Goal: Task Accomplishment & Management: Complete application form

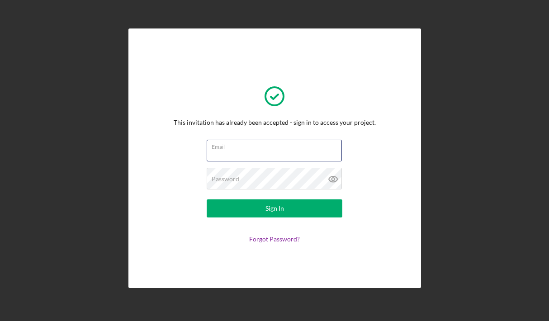
type input "[EMAIL_ADDRESS][DOMAIN_NAME]"
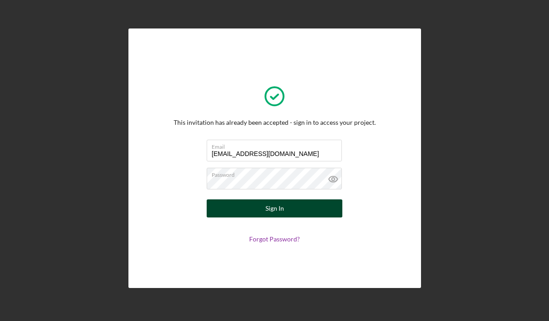
click at [250, 205] on button "Sign In" at bounding box center [275, 208] width 136 height 18
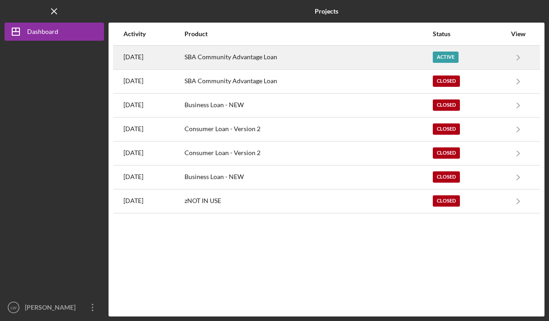
click at [479, 52] on div "Active" at bounding box center [468, 57] width 73 height 23
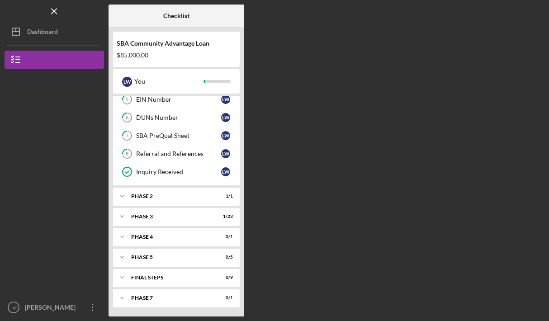
scroll to position [96, 0]
click at [123, 194] on icon "Icon/Expander" at bounding box center [122, 196] width 18 height 18
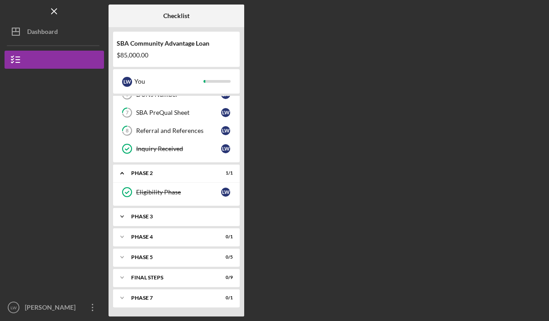
click at [122, 215] on icon "Icon/Expander" at bounding box center [122, 216] width 18 height 18
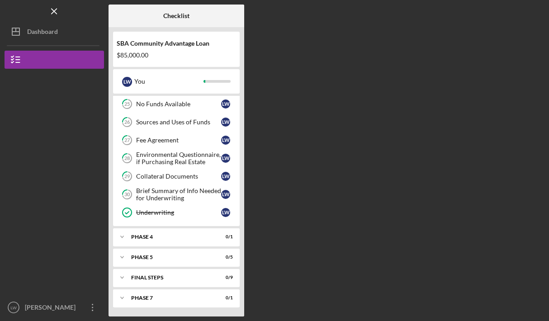
scroll to position [540, 0]
click at [122, 230] on icon "Icon/Expander" at bounding box center [122, 237] width 18 height 18
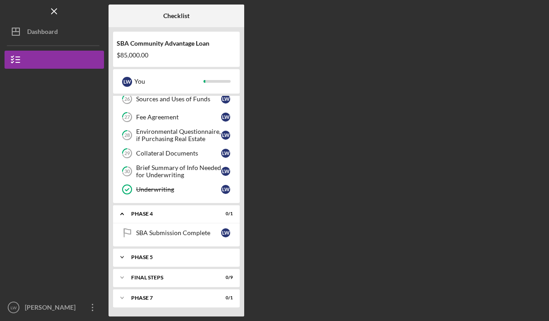
click at [122, 259] on icon "Icon/Expander" at bounding box center [122, 257] width 18 height 18
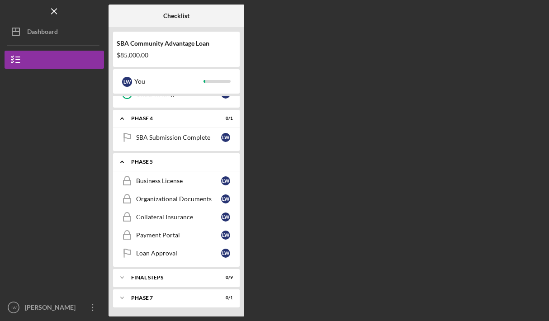
scroll to position [658, 0]
click at [124, 277] on icon "Icon/Expander" at bounding box center [122, 277] width 18 height 18
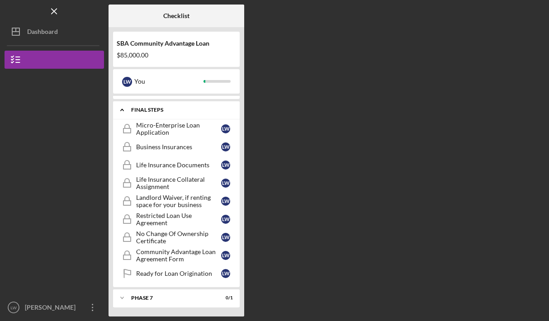
scroll to position [826, 0]
click at [132, 295] on div "Phase 7" at bounding box center [179, 297] width 97 height 5
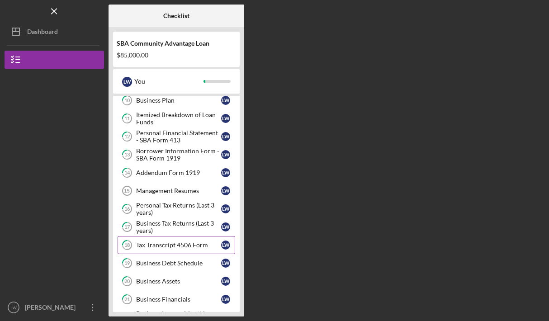
scroll to position [282, 0]
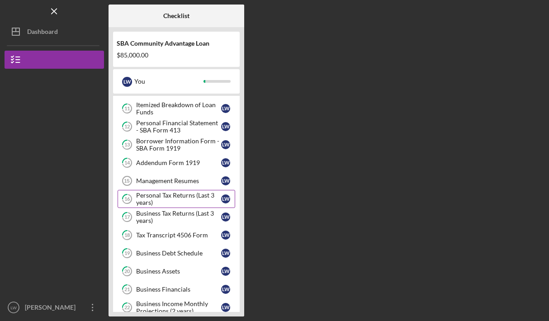
click at [191, 190] on link "16 Personal Tax Returns (Last 3 years) [PERSON_NAME]" at bounding box center [175, 199] width 117 height 18
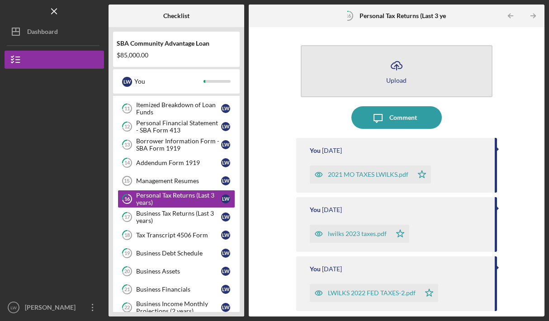
click at [396, 90] on button "Icon/Upload Upload" at bounding box center [397, 71] width 192 height 52
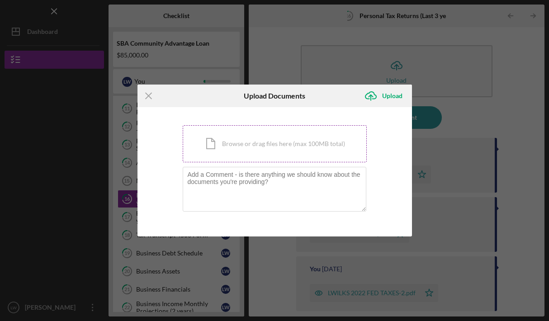
click at [271, 144] on div "Icon/Document Browse or drag files here (max 100MB total) Tap to choose files o…" at bounding box center [275, 143] width 184 height 37
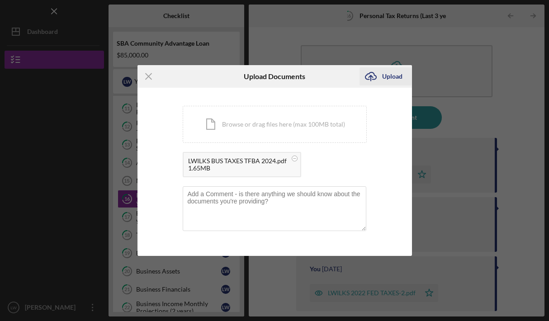
click at [391, 78] on div "Upload" at bounding box center [392, 76] width 20 height 18
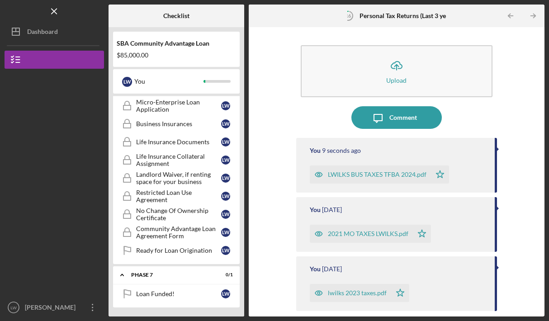
scroll to position [849, 0]
click at [169, 283] on div "Icon/Expander Phase 7 0 / 1" at bounding box center [176, 275] width 127 height 19
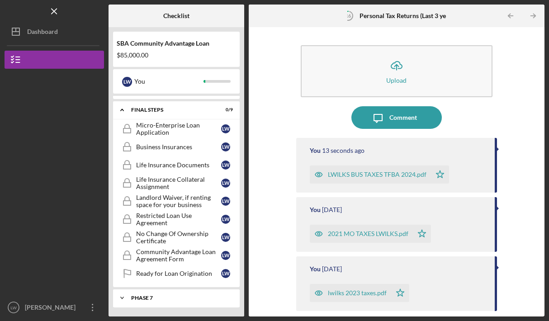
click at [169, 289] on div "Icon/Expander Phase 7 0 / 1" at bounding box center [176, 298] width 127 height 18
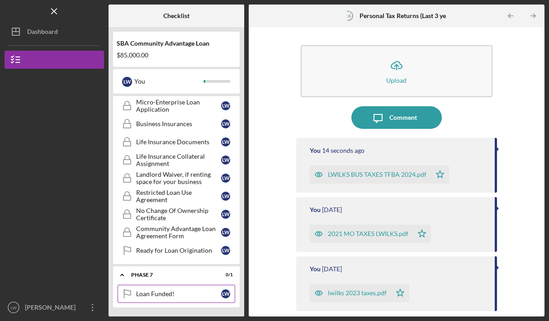
click at [169, 299] on link "Loan Funded! Loan Funded! [PERSON_NAME]" at bounding box center [175, 294] width 117 height 18
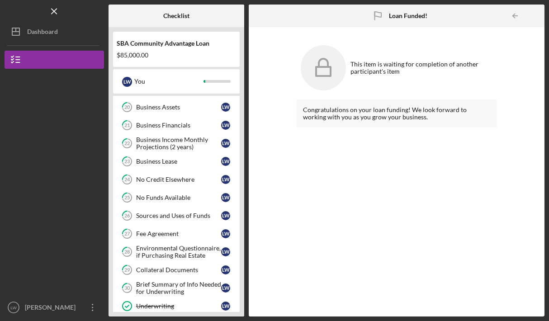
scroll to position [427, 0]
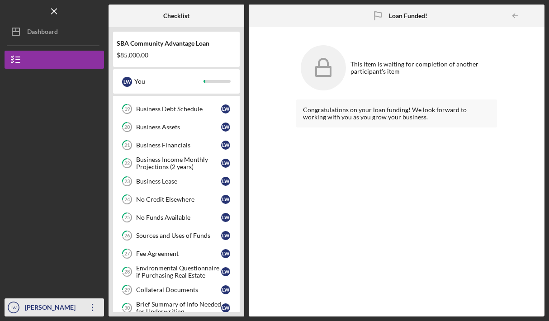
click at [40, 308] on div "[PERSON_NAME]" at bounding box center [52, 308] width 59 height 20
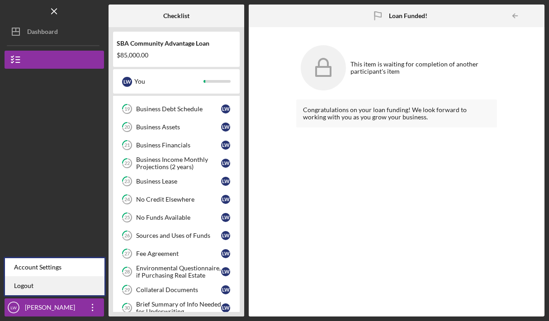
click at [40, 288] on link "Logout" at bounding box center [54, 286] width 99 height 19
